Goal: Browse casually

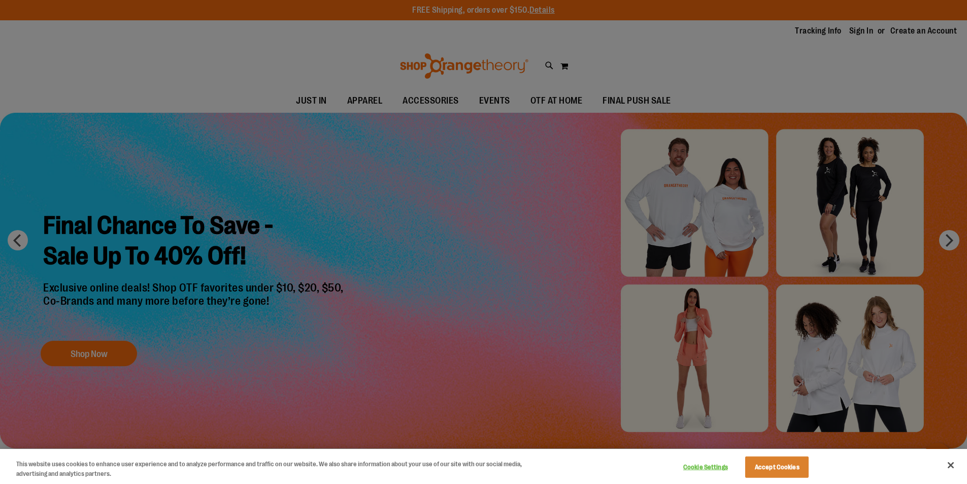
drag, startPoint x: 0, startPoint y: 0, endPoint x: 725, endPoint y: 81, distance: 729.6
click at [725, 81] on div at bounding box center [483, 242] width 967 height 484
drag, startPoint x: 764, startPoint y: 468, endPoint x: 775, endPoint y: 439, distance: 30.3
click at [765, 467] on button "Accept Cookies" at bounding box center [776, 466] width 63 height 21
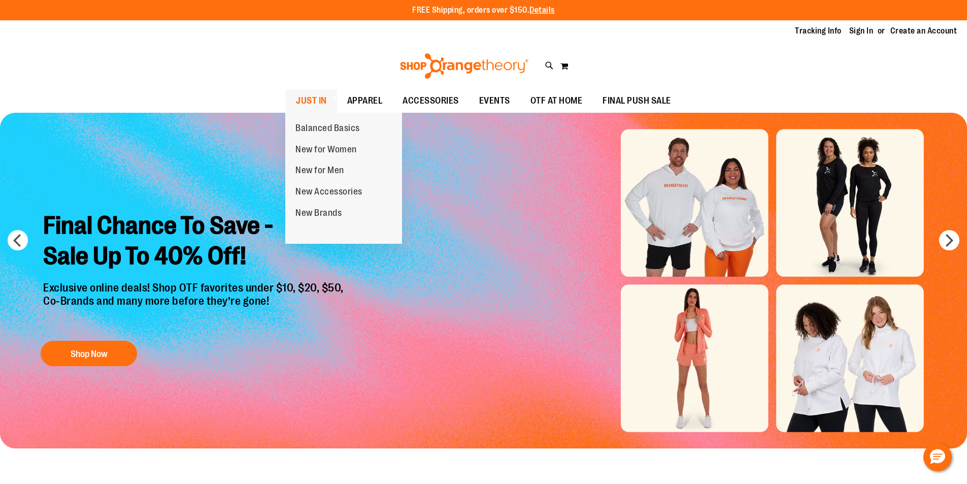
click at [330, 96] on span at bounding box center [334, 99] width 10 height 6
click at [319, 95] on span "JUST IN" at bounding box center [311, 100] width 31 height 23
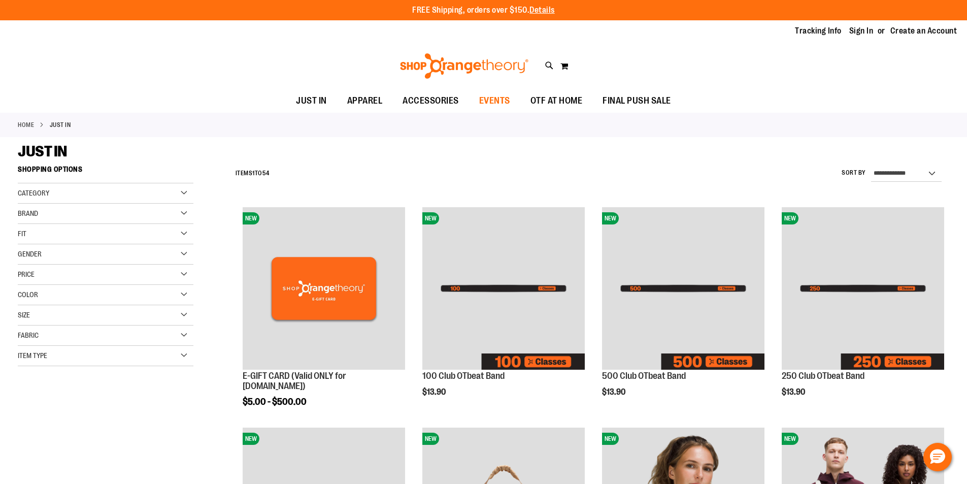
click at [505, 93] on span "EVENTS" at bounding box center [494, 100] width 31 height 23
